Goal: Transaction & Acquisition: Subscribe to service/newsletter

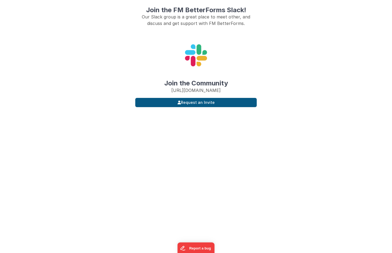
click at [193, 107] on button "Request an Invite" at bounding box center [195, 102] width 121 height 9
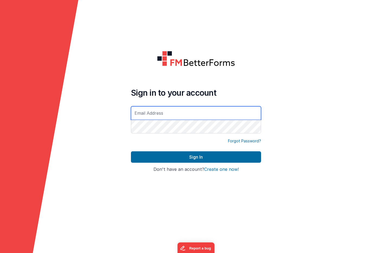
type input "[EMAIL_ADDRESS][DOMAIN_NAME]"
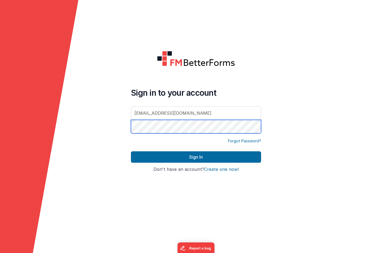
click at [196, 157] on button "Sign In" at bounding box center [196, 156] width 130 height 11
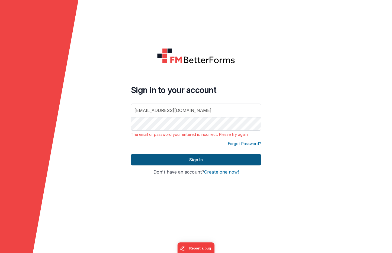
click at [192, 161] on button "Sign In" at bounding box center [196, 159] width 130 height 11
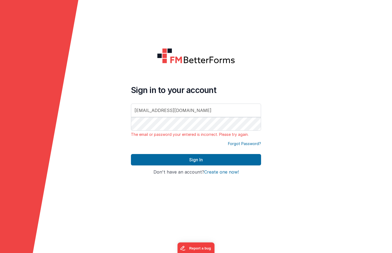
click at [213, 172] on button "Create one now!" at bounding box center [221, 172] width 35 height 5
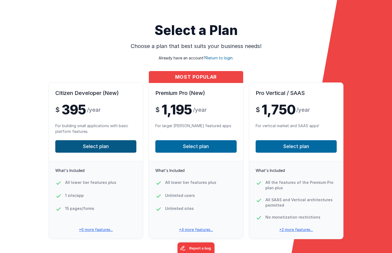
click at [94, 146] on button "Select plan" at bounding box center [95, 146] width 81 height 12
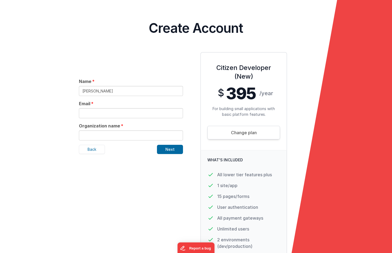
type input "[PERSON_NAME]"
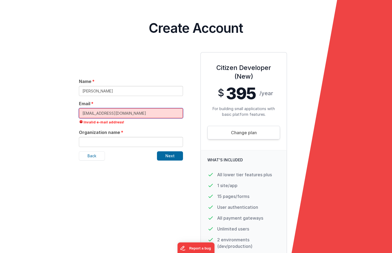
type input "[EMAIL_ADDRESS][DOMAIN_NAME]"
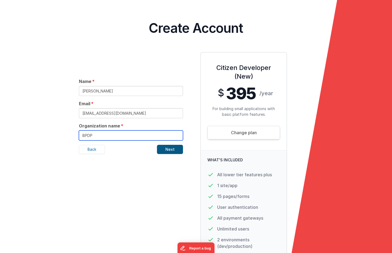
type input "BPDP"
click at [171, 151] on button "Next" at bounding box center [170, 149] width 26 height 9
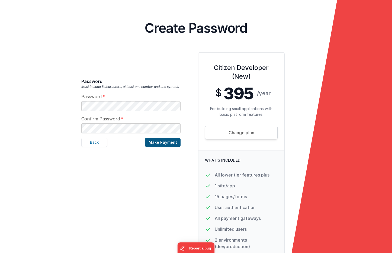
click at [161, 142] on button "Make Payment" at bounding box center [163, 142] width 36 height 9
click at [162, 142] on button "Make Payment" at bounding box center [163, 142] width 36 height 9
